Goal: Transaction & Acquisition: Download file/media

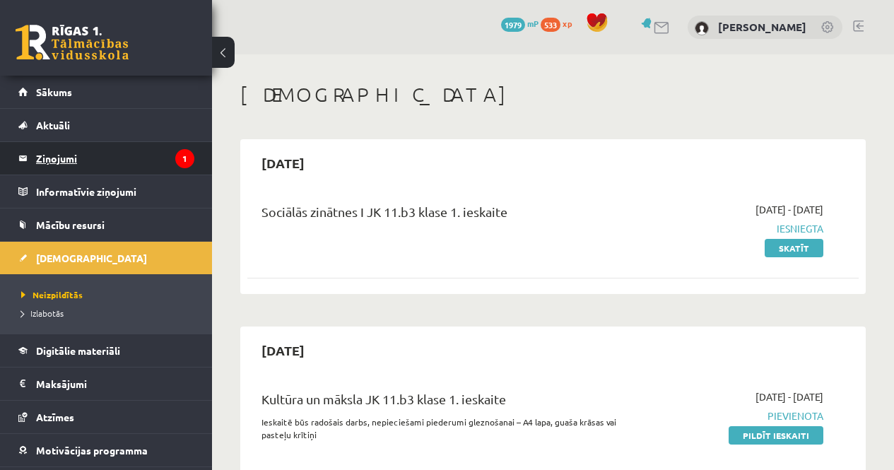
click at [86, 163] on legend "Ziņojumi 1" at bounding box center [115, 158] width 158 height 33
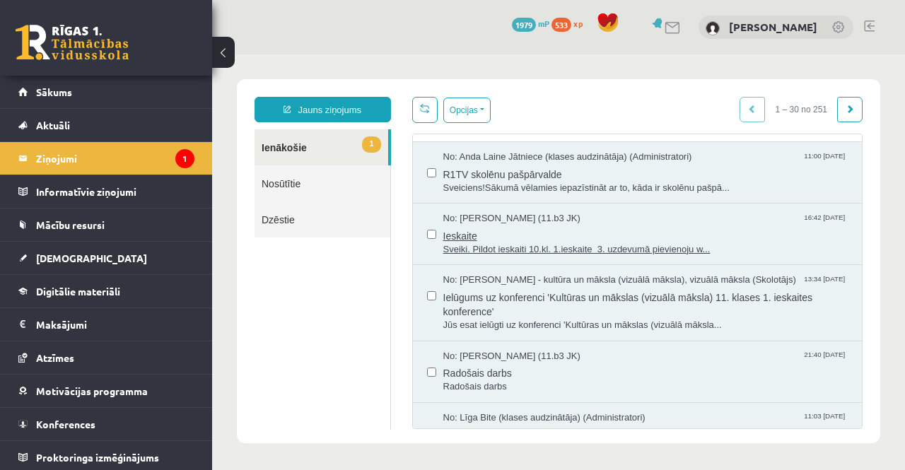
scroll to position [71, 0]
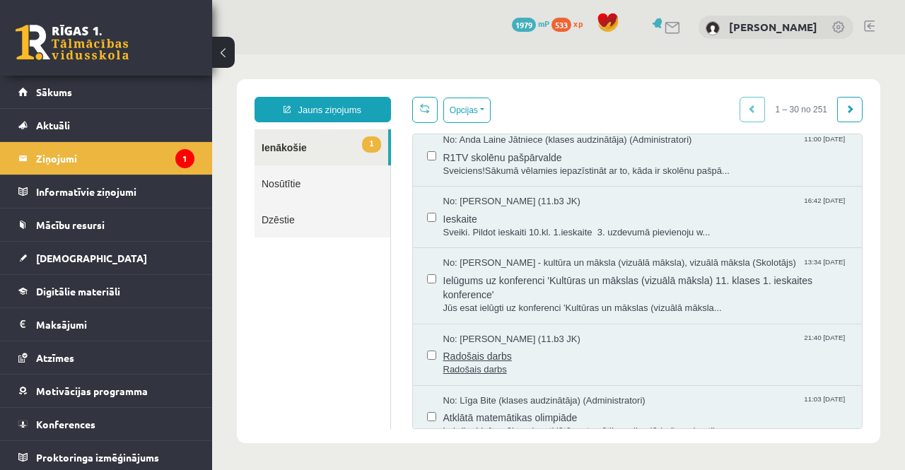
click at [473, 347] on span "Radošais darbs" at bounding box center [645, 355] width 405 height 18
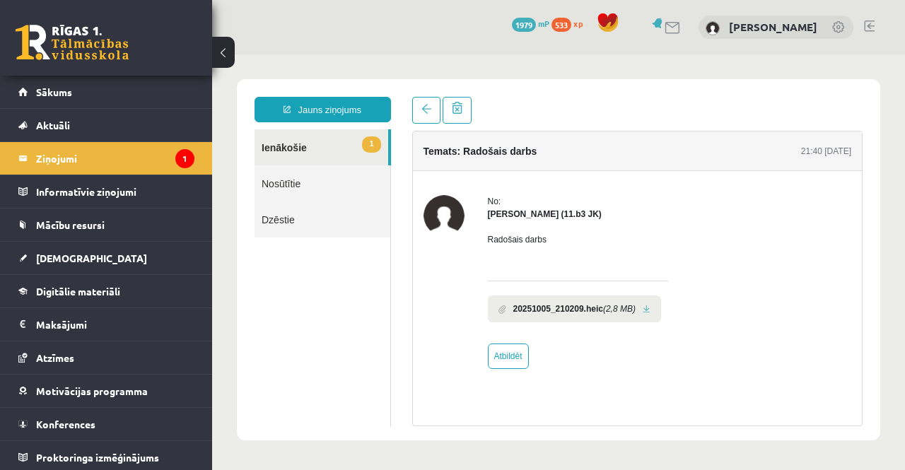
scroll to position [0, 0]
click at [525, 312] on b "20251005_210209.heic" at bounding box center [558, 309] width 90 height 13
click at [618, 308] on icon "(2,8 MB)" at bounding box center [619, 309] width 33 height 13
click at [602, 311] on b "20251005_210209.heic" at bounding box center [558, 309] width 90 height 13
click at [645, 310] on link at bounding box center [647, 309] width 8 height 9
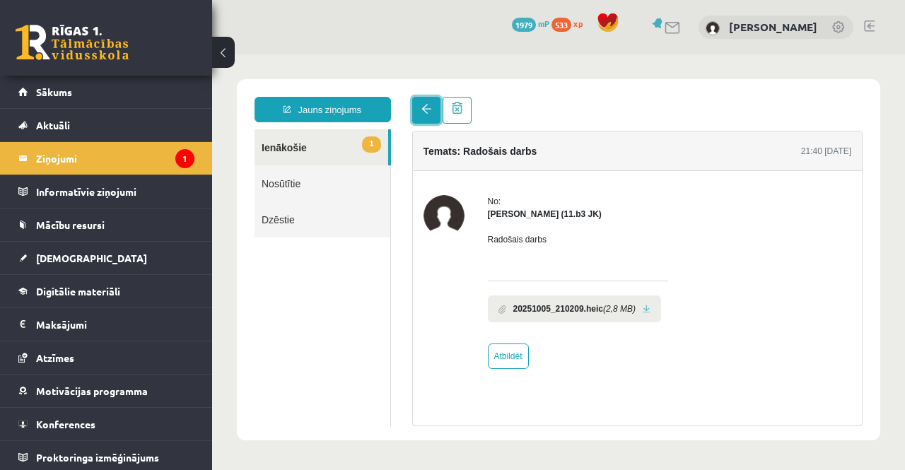
click at [422, 117] on link at bounding box center [426, 110] width 28 height 27
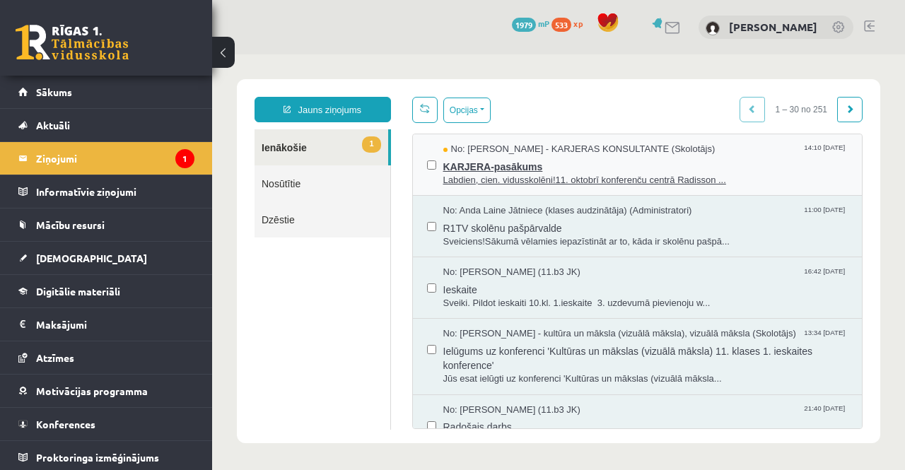
click at [510, 182] on span "Labdien, cien. vidusskolēni!11. oktobrī konferenču centrā Radisson ..." at bounding box center [645, 180] width 405 height 13
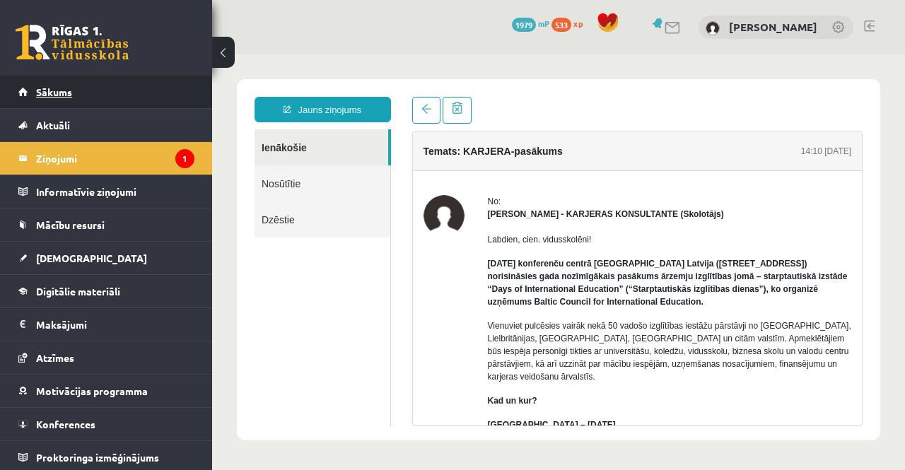
click at [47, 103] on link "Sākums" at bounding box center [106, 92] width 176 height 33
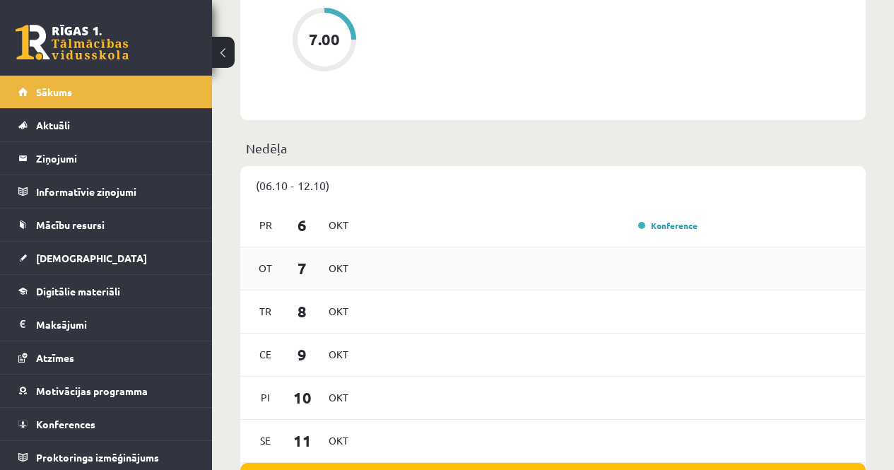
scroll to position [424, 0]
